Goal: Obtain resource: Download file/media

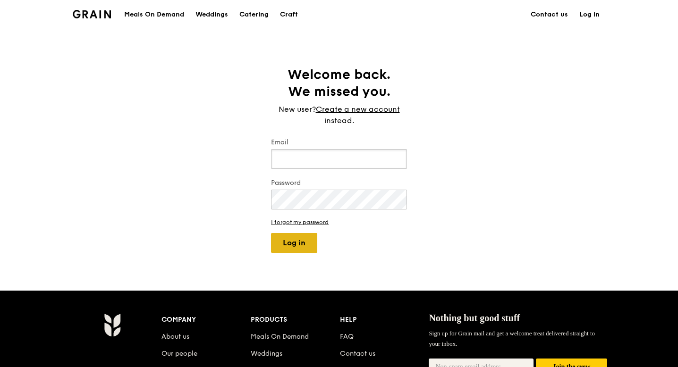
type input "jhoana@grain.com.sg"
click at [297, 239] on button "Log in" at bounding box center [294, 243] width 46 height 20
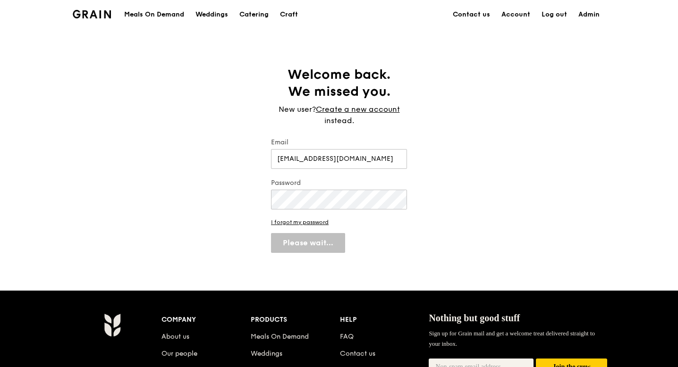
select select "100"
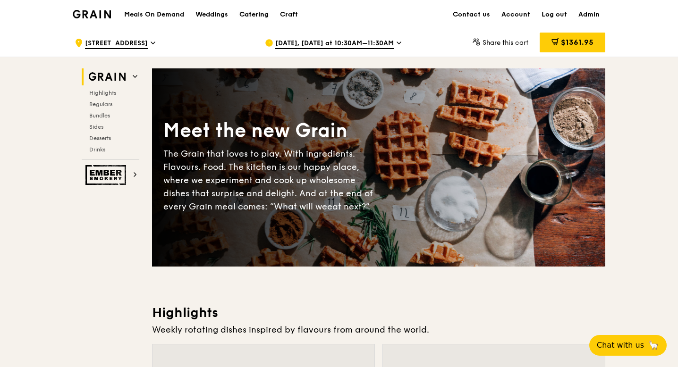
click at [255, 14] on div "Catering" at bounding box center [253, 14] width 29 height 28
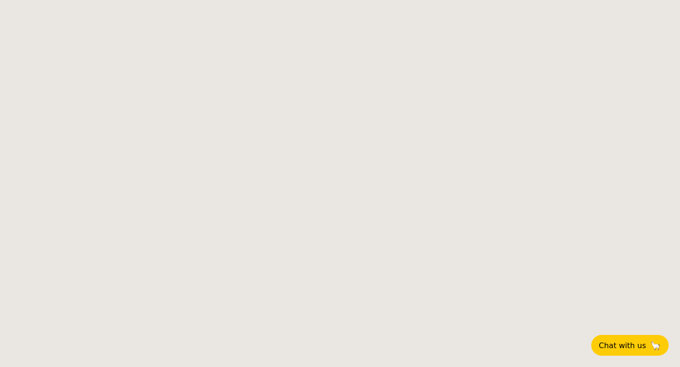
select select
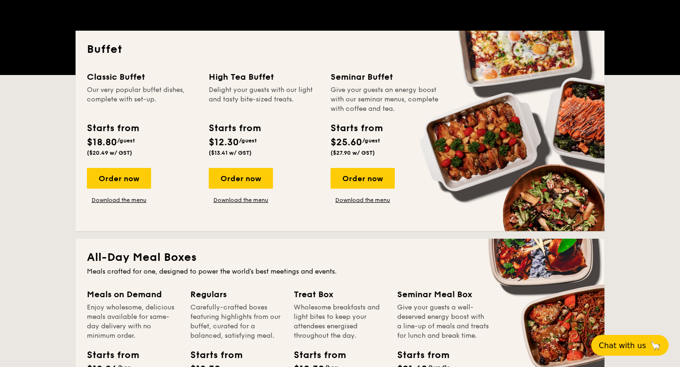
scroll to position [217, 0]
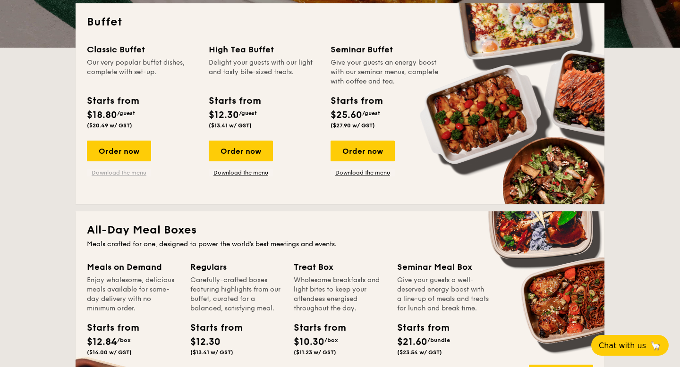
click at [124, 174] on link "Download the menu" at bounding box center [119, 173] width 64 height 8
